Goal: Navigation & Orientation: Find specific page/section

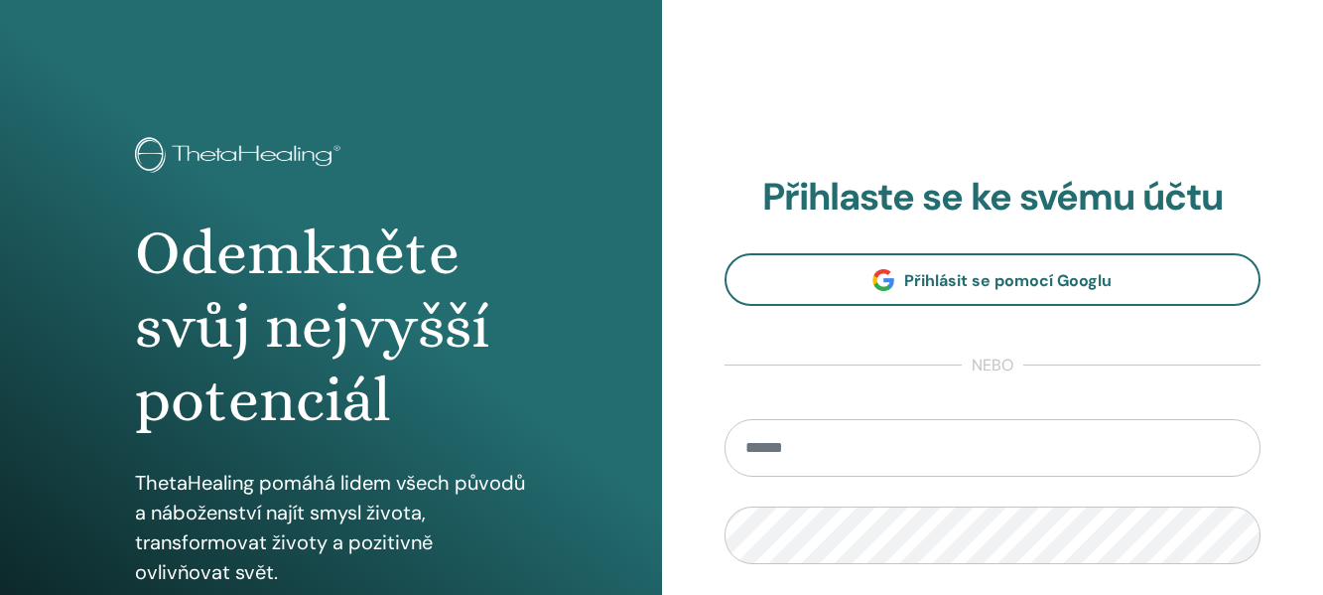
type input "**********"
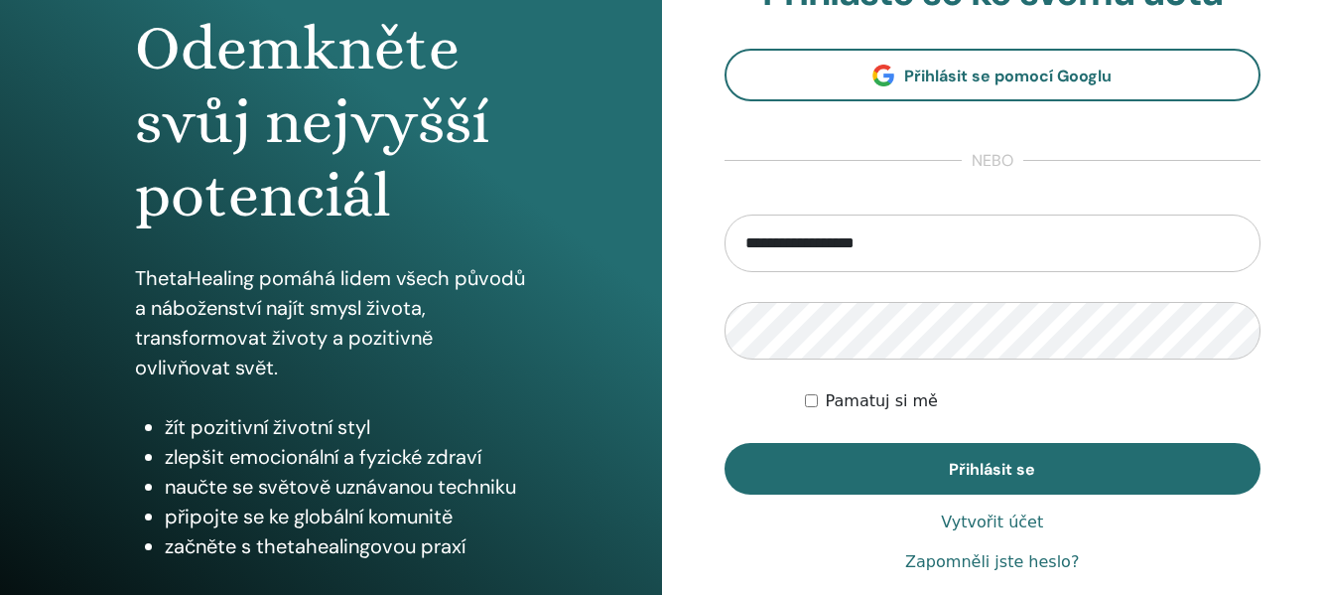
scroll to position [219, 0]
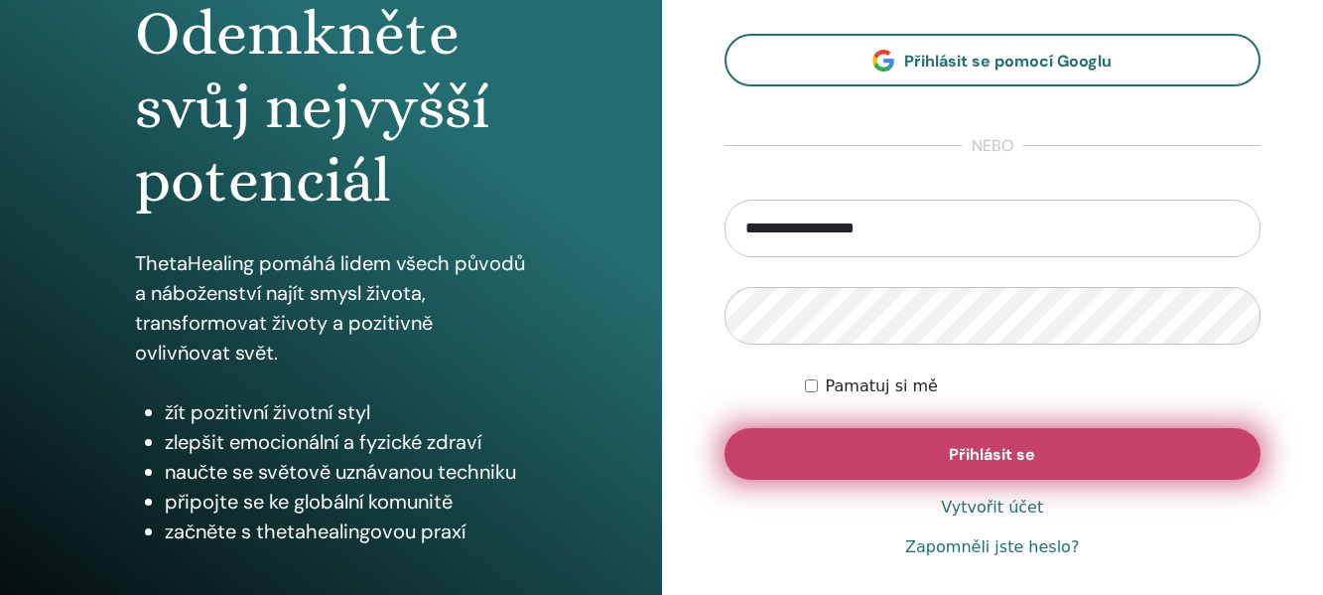
click at [953, 455] on font "Přihlásit se" at bounding box center [992, 454] width 86 height 21
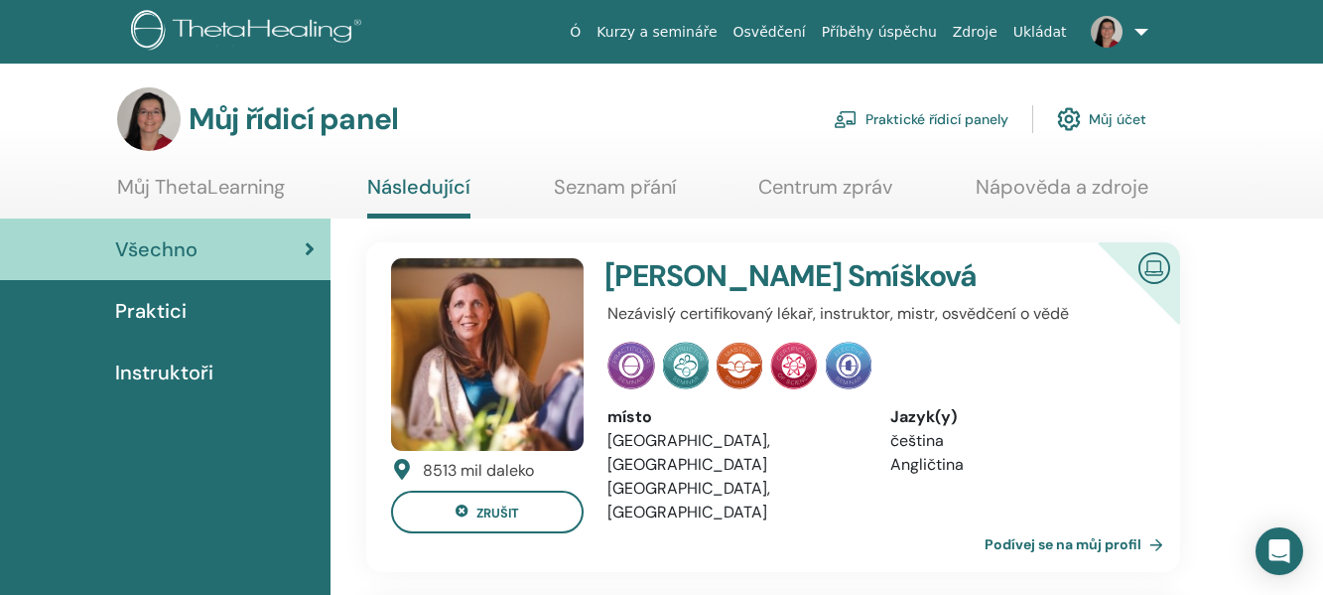
click at [641, 187] on font "Seznam přání" at bounding box center [615, 187] width 122 height 26
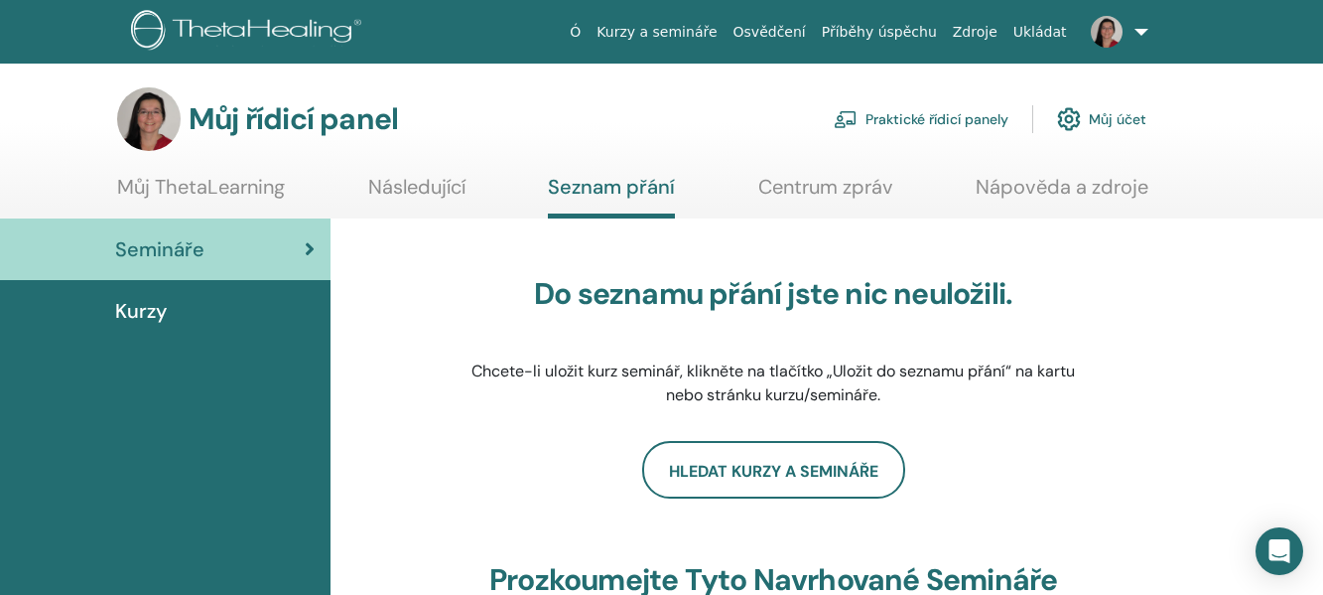
click at [232, 184] on font "Můj ThetaLearning" at bounding box center [201, 187] width 168 height 26
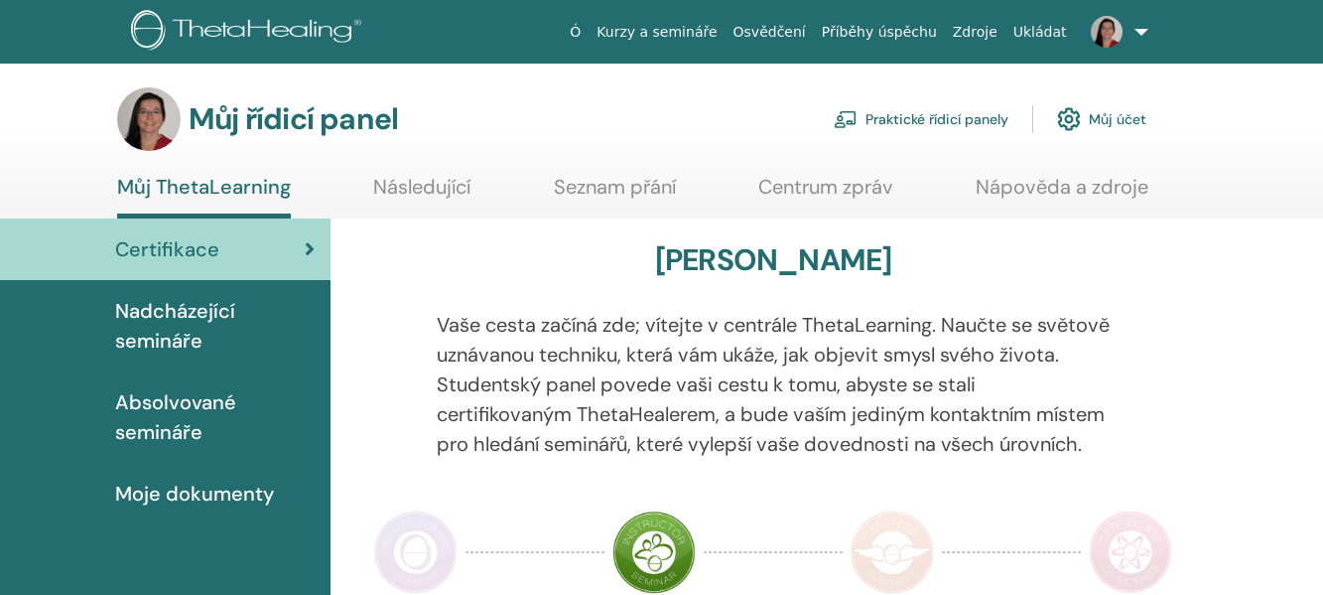
click at [170, 416] on span "Absolvované semináře" at bounding box center [215, 417] width 200 height 60
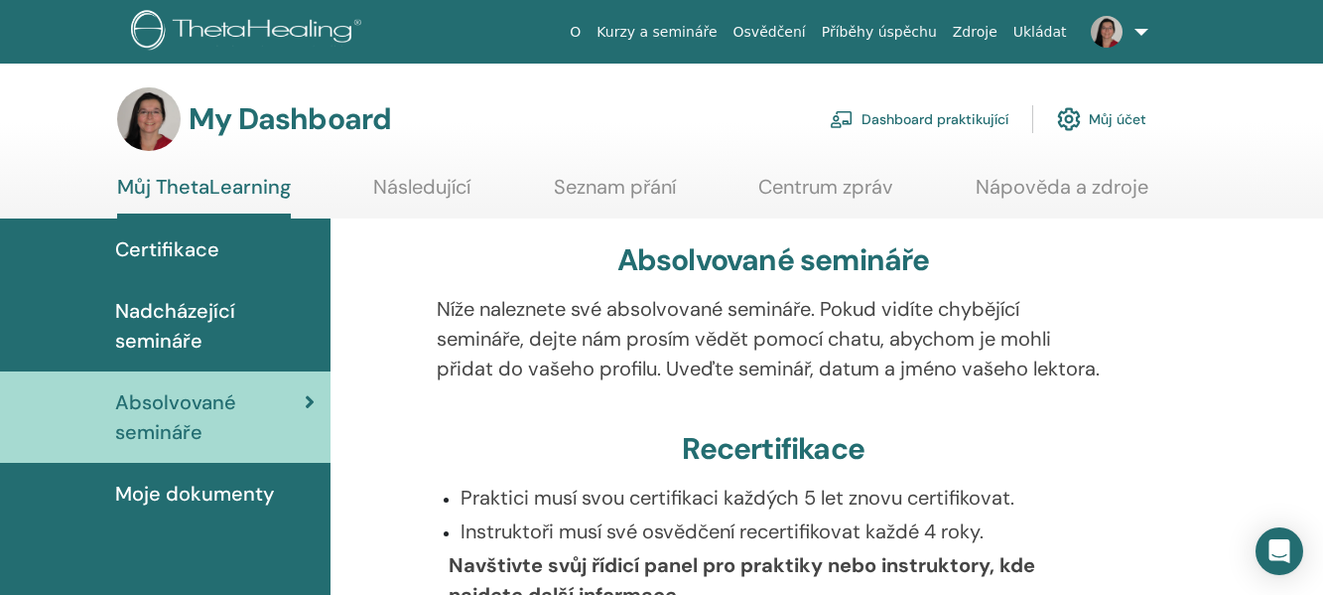
click at [198, 317] on span "Nadcházející semináře" at bounding box center [215, 326] width 200 height 60
